Goal: Task Accomplishment & Management: Manage account settings

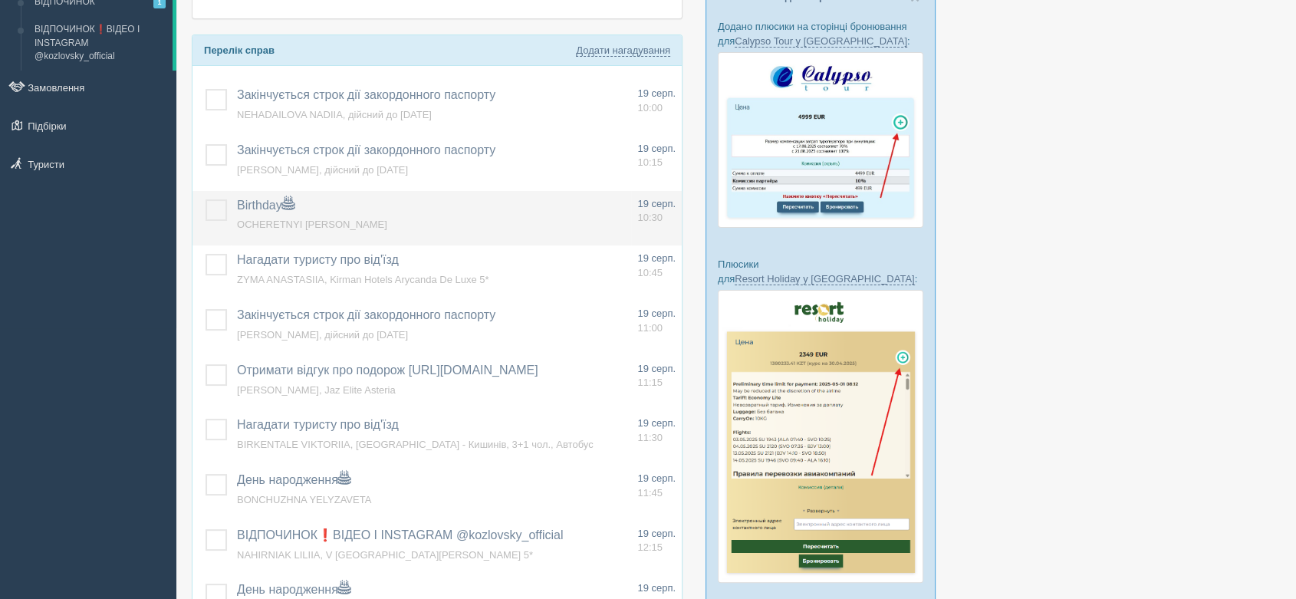
scroll to position [426, 0]
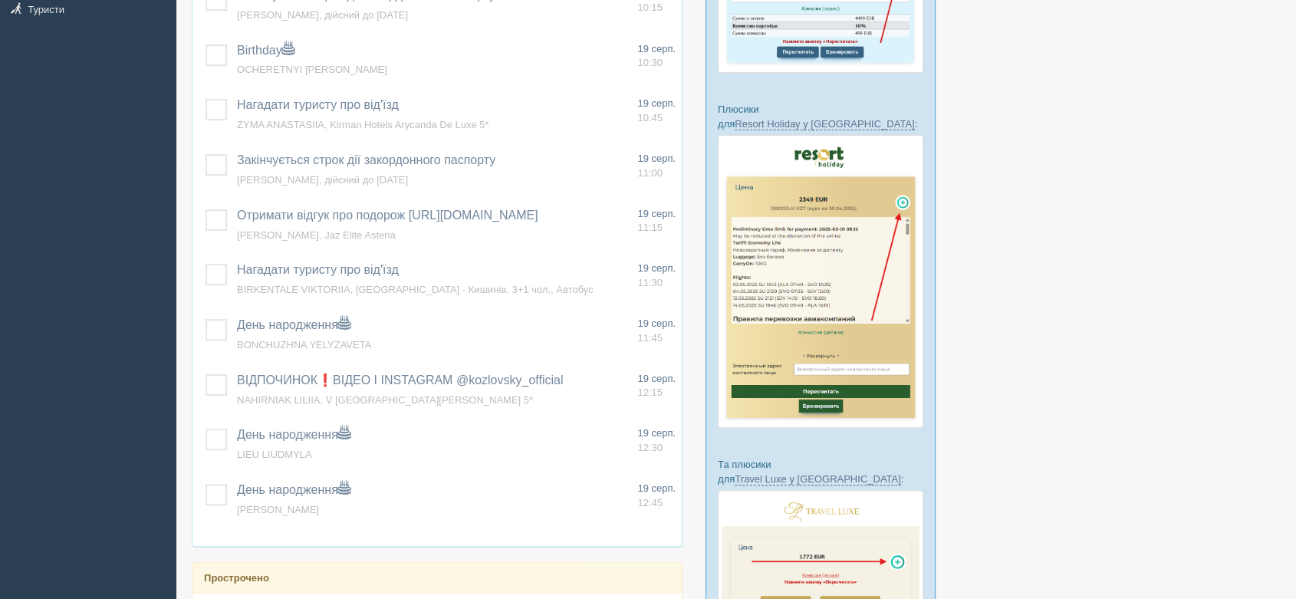
drag, startPoint x: 1052, startPoint y: 334, endPoint x: 1055, endPoint y: 322, distance: 12.7
click at [1051, 334] on div at bounding box center [736, 297] width 1089 height 1342
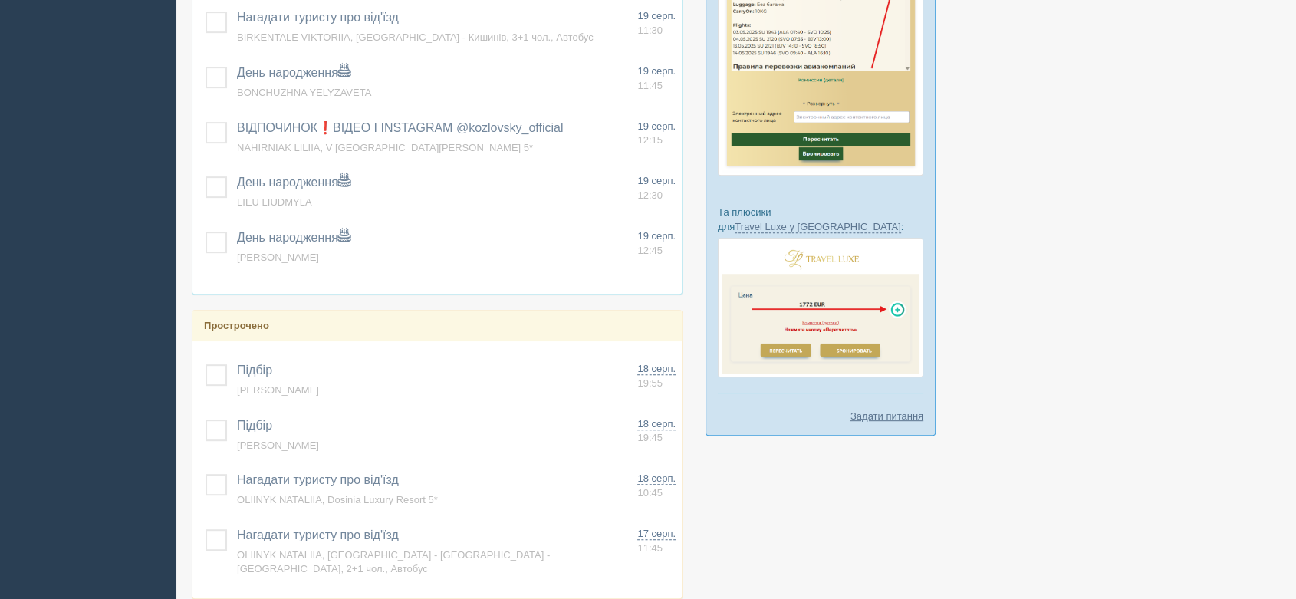
scroll to position [681, 0]
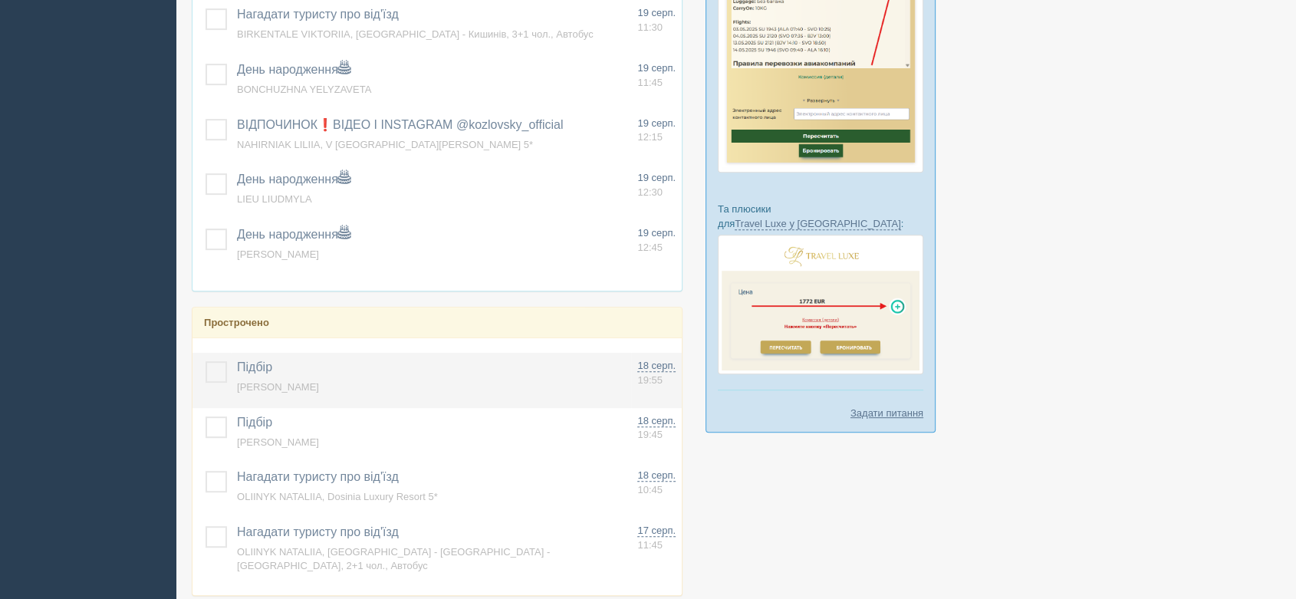
click at [265, 386] on span "[PERSON_NAME]" at bounding box center [278, 387] width 82 height 12
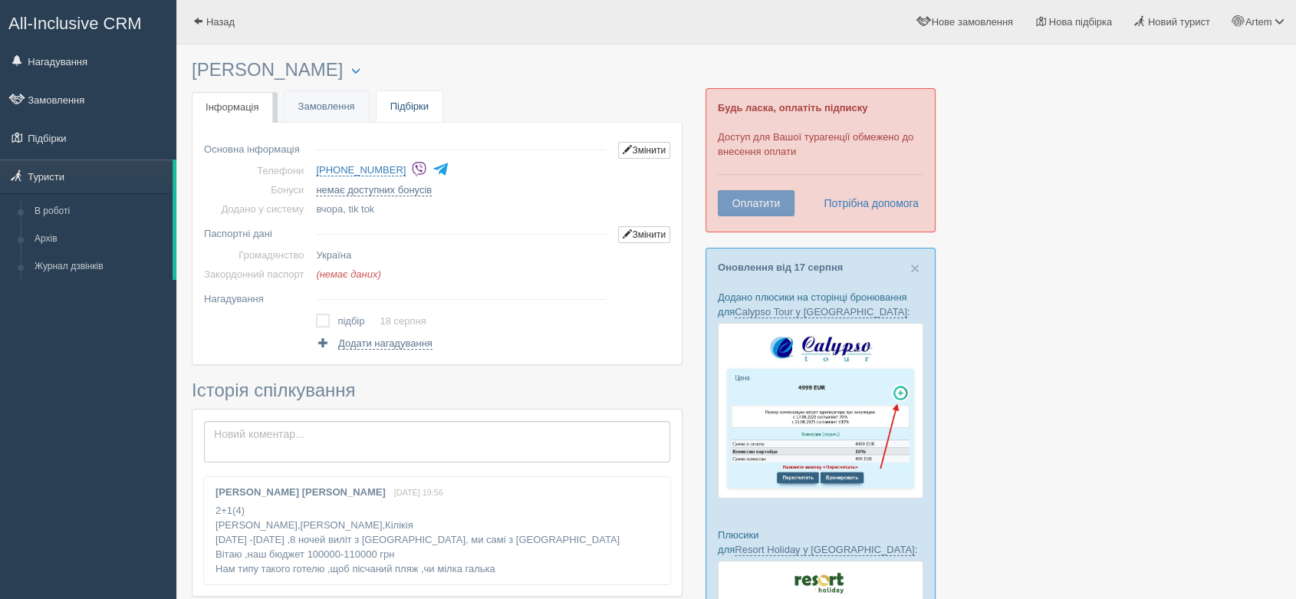
click at [418, 108] on link "Підбірки" at bounding box center [410, 106] width 66 height 31
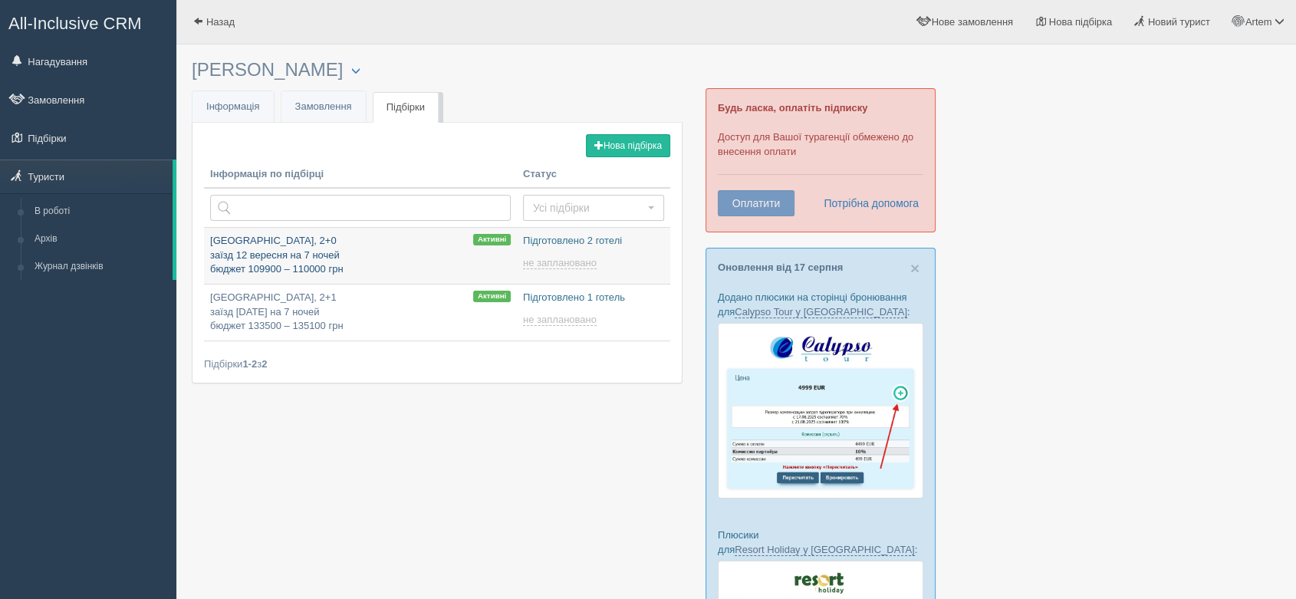
type input "[DATE] 21:05"
type input "[DATE] 22:40"
click at [193, 20] on span at bounding box center [198, 21] width 10 height 10
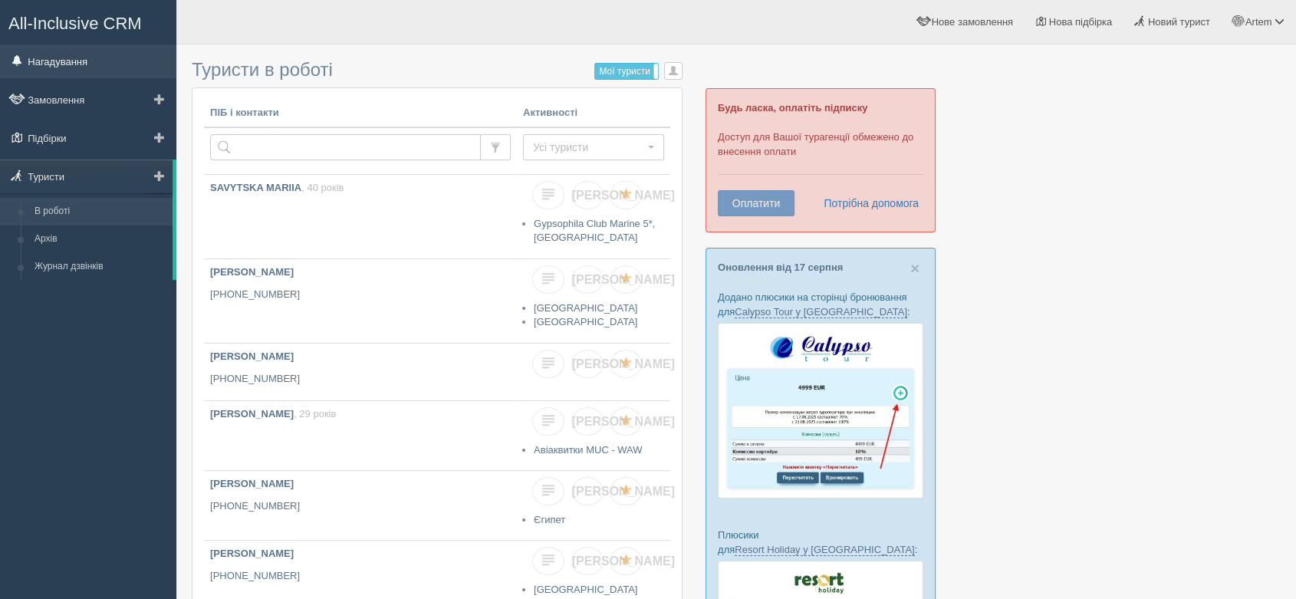
click at [71, 58] on link "Нагадування" at bounding box center [88, 61] width 176 height 34
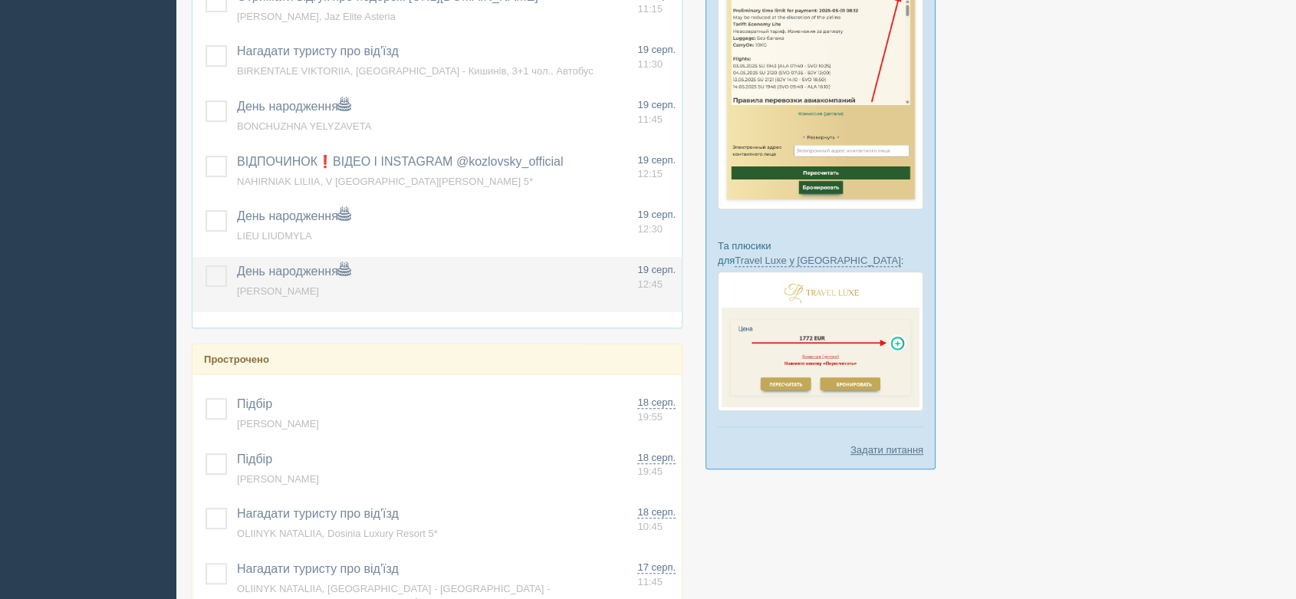
scroll to position [855, 0]
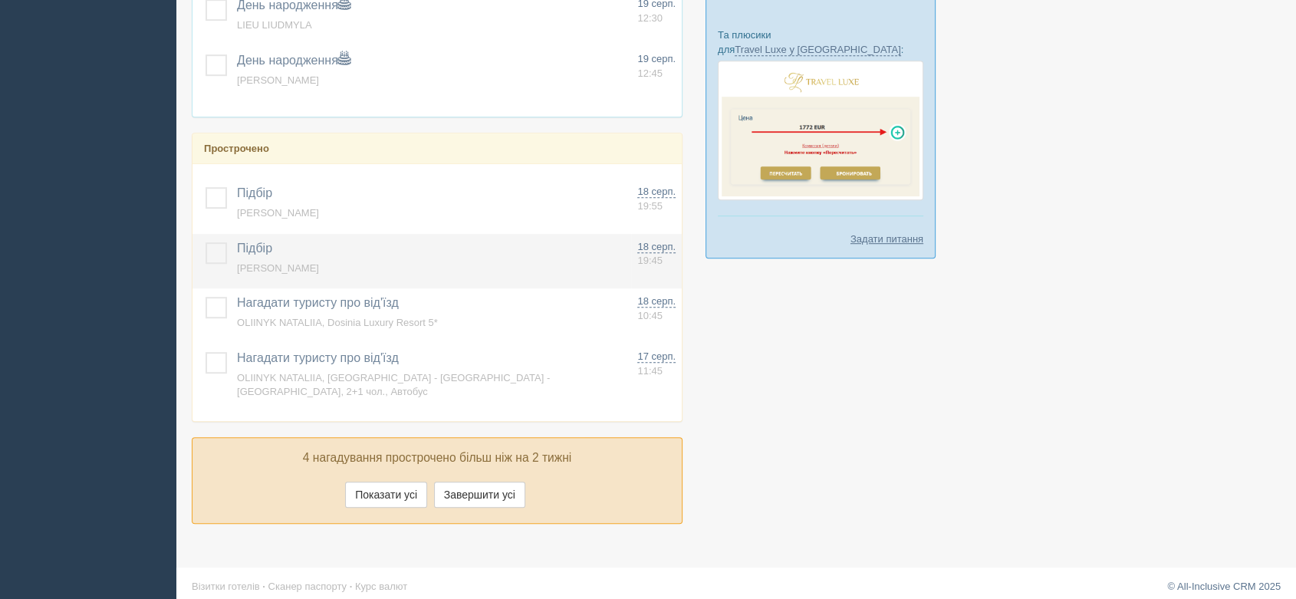
click at [298, 268] on span "[PERSON_NAME]" at bounding box center [278, 268] width 82 height 12
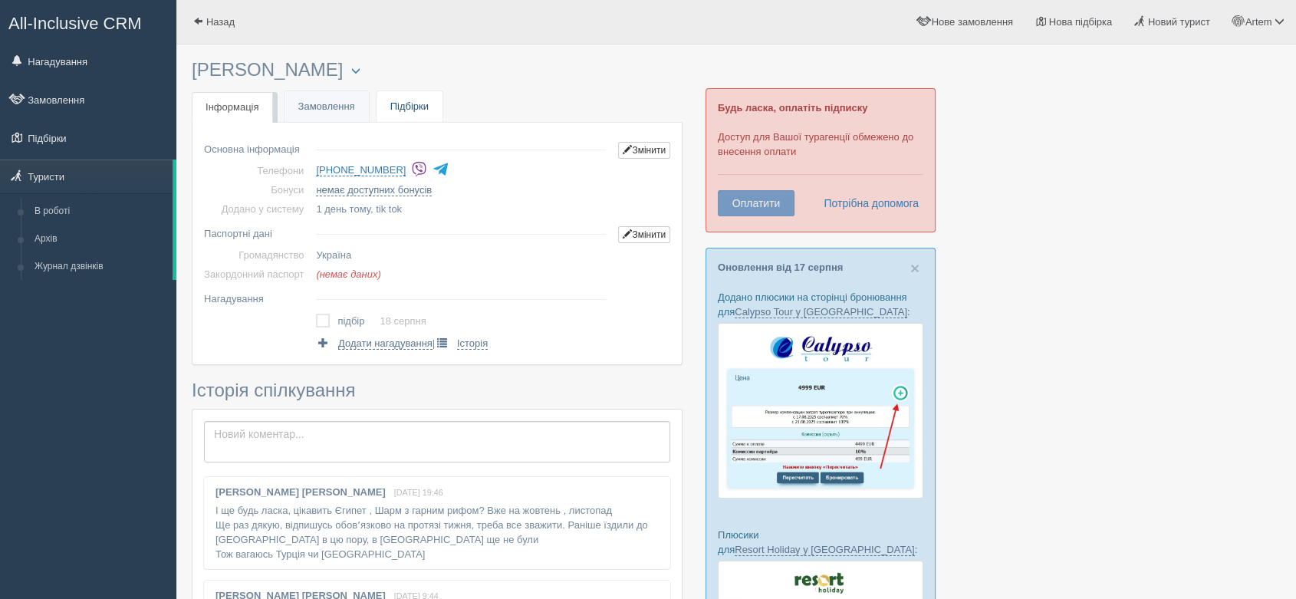
click at [407, 109] on link "Підбірки" at bounding box center [410, 106] width 66 height 31
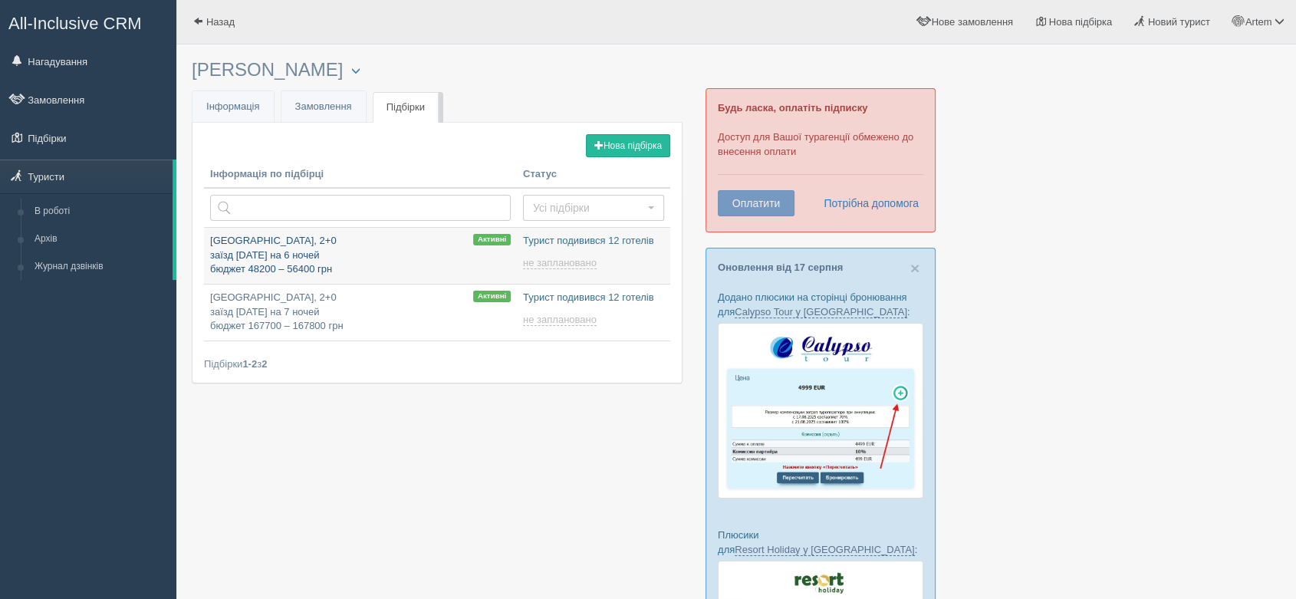
type input "[DATE] 14:10"
click at [285, 252] on p "[GEOGRAPHIC_DATA], 2+0 заїзд [DATE] на 6 ночей бюджет 48200 – 56400 грн" at bounding box center [360, 255] width 301 height 43
type input "[DATE] 11:00"
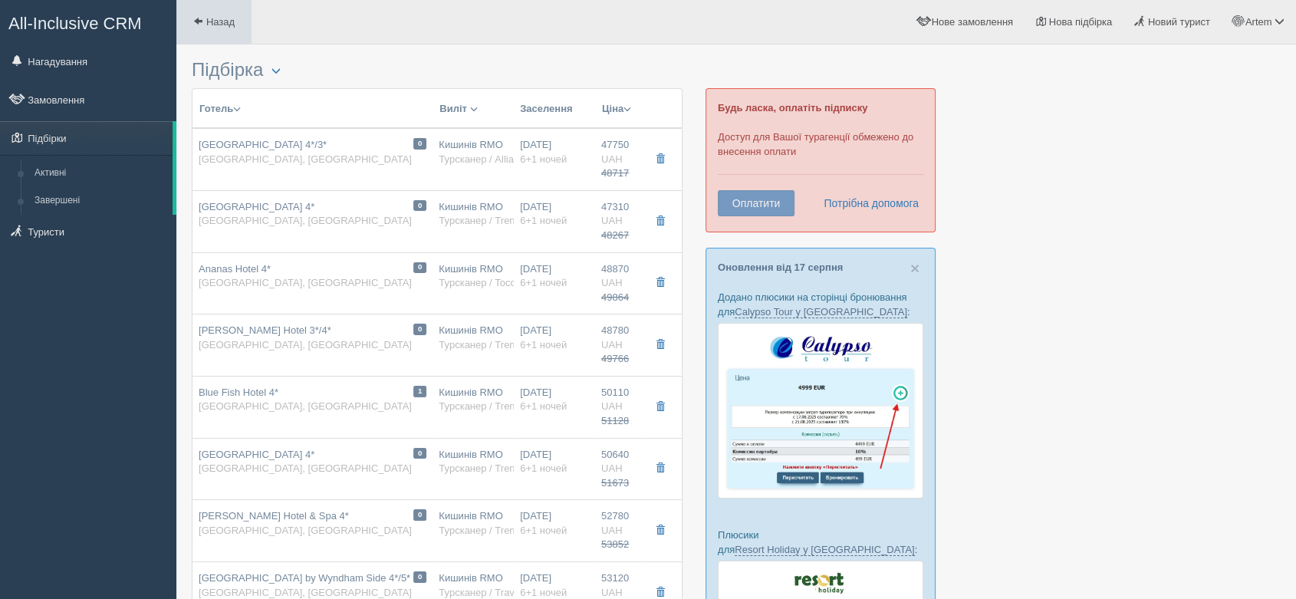
click at [196, 22] on span at bounding box center [198, 21] width 10 height 10
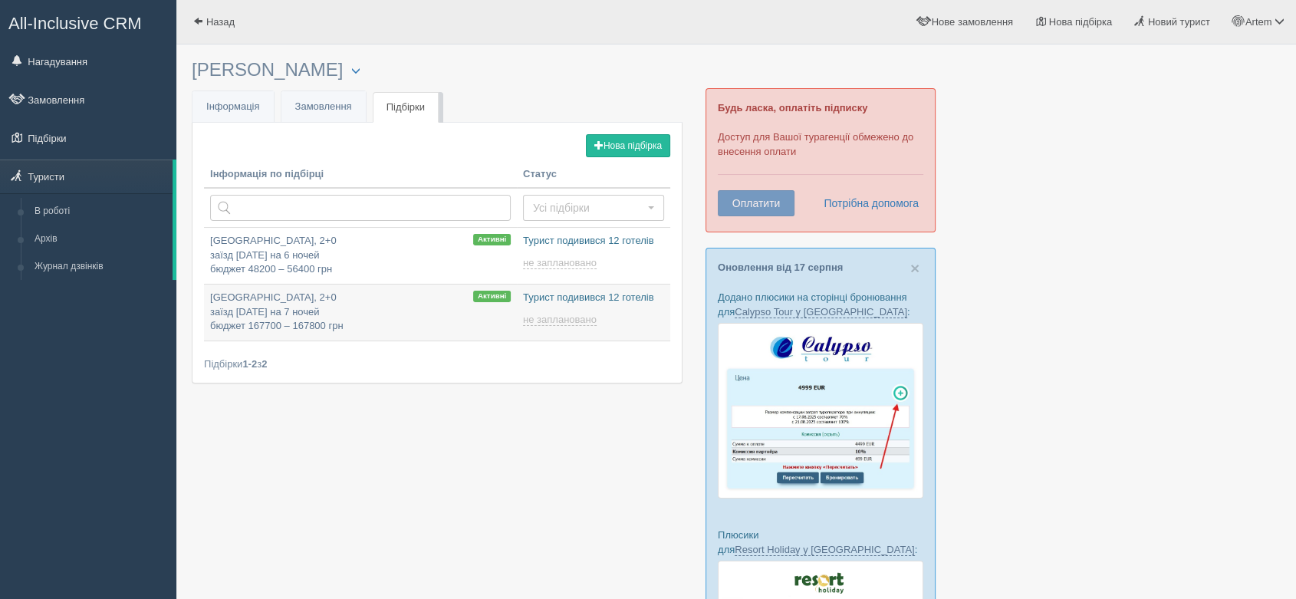
type input "2025-08-19 11:00"
type input "2025-08-19 14:10"
click at [195, 20] on span at bounding box center [198, 21] width 10 height 10
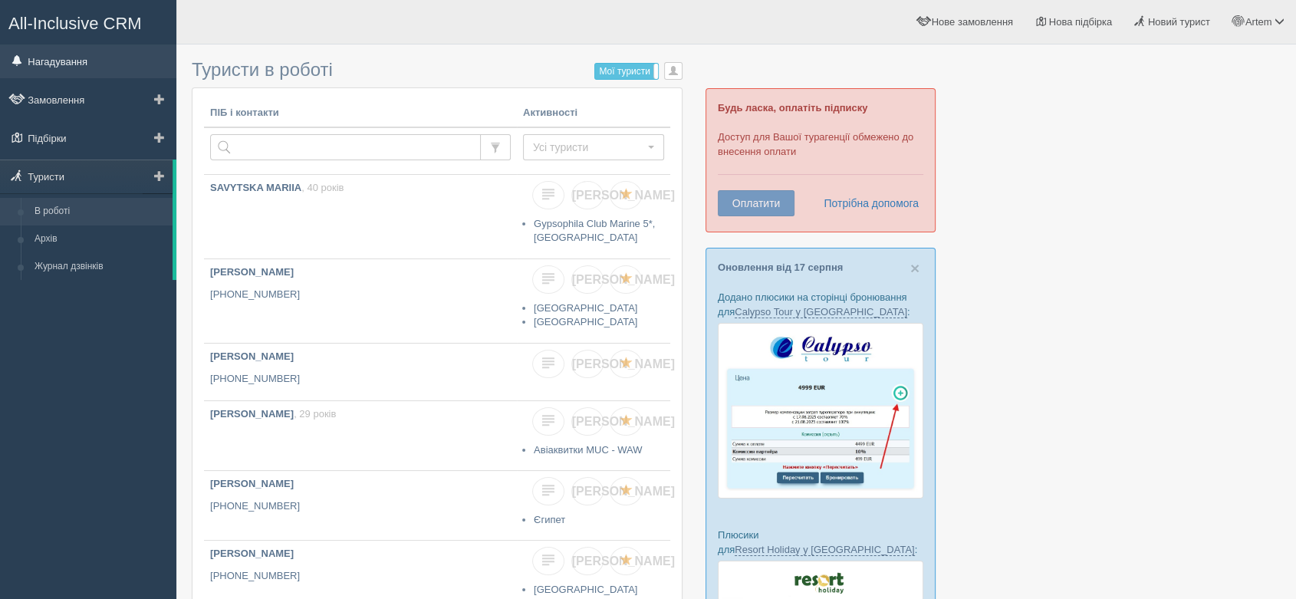
click at [52, 59] on link "Нагадування" at bounding box center [88, 61] width 176 height 34
